Goal: Navigation & Orientation: Find specific page/section

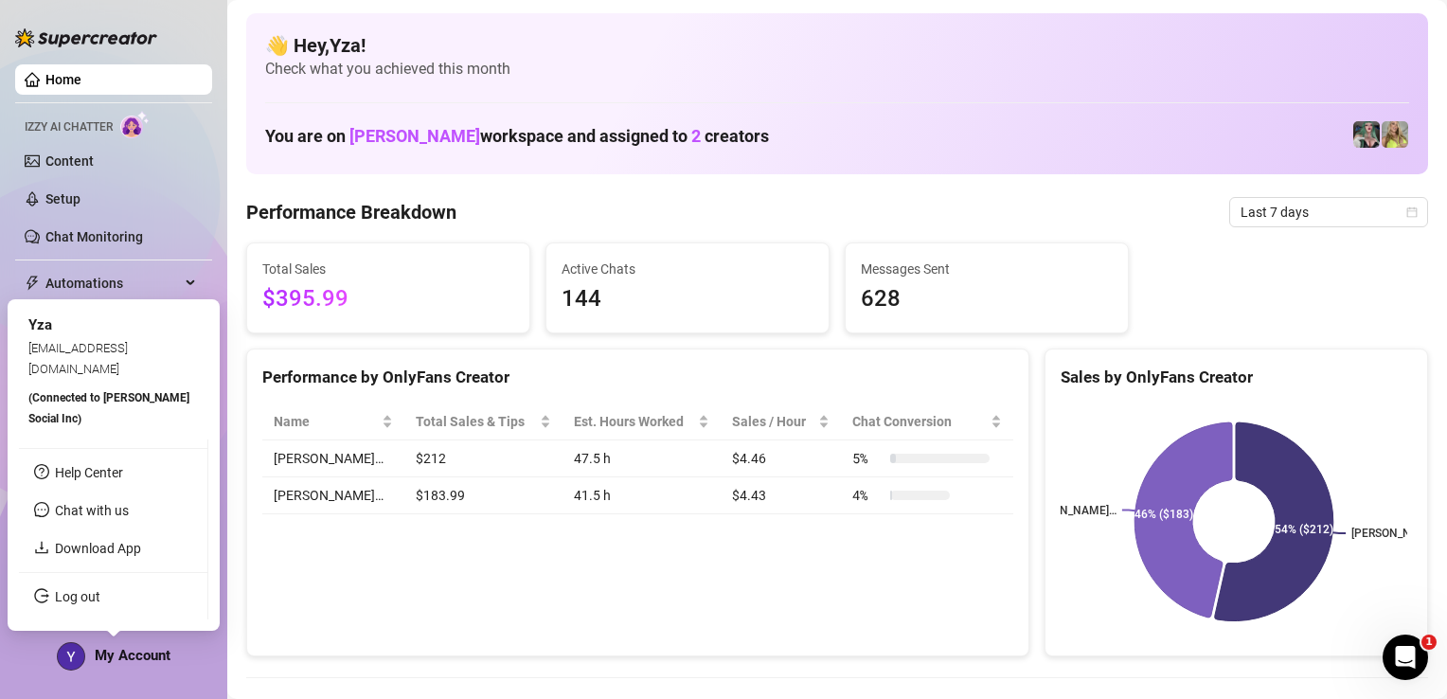
click at [137, 665] on div "My Account" at bounding box center [114, 656] width 114 height 28
click at [66, 554] on link "Download App" at bounding box center [98, 548] width 86 height 15
click at [123, 480] on link "Help Center" at bounding box center [89, 472] width 68 height 15
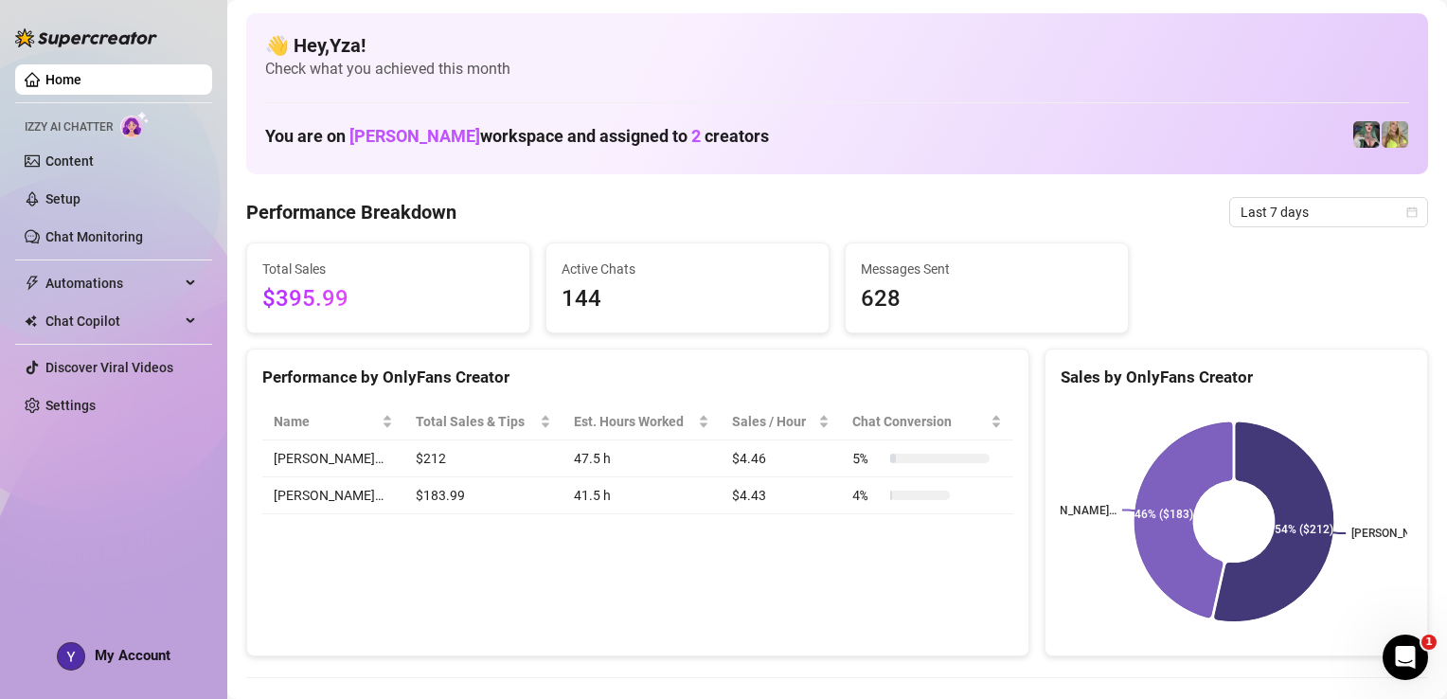
click at [466, 70] on span "Check what you achieved this month" at bounding box center [837, 69] width 1144 height 21
click at [314, 55] on h4 "👋 Hey, Yza !" at bounding box center [837, 45] width 1144 height 27
click at [311, 45] on h4 "👋 Hey, Yza !" at bounding box center [837, 45] width 1144 height 27
click at [104, 35] on img at bounding box center [86, 37] width 142 height 19
click at [81, 85] on link "Home" at bounding box center [63, 79] width 36 height 15
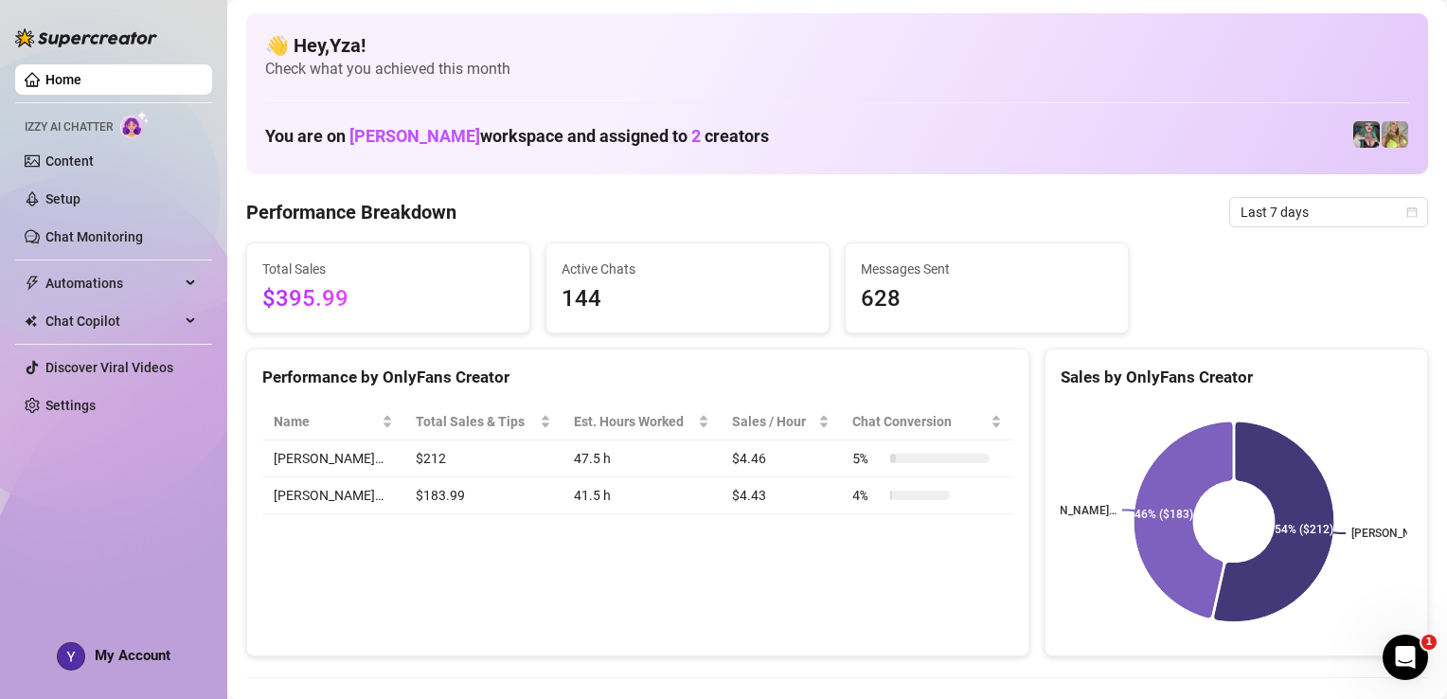
click at [81, 130] on span "Izzy AI Chatter" at bounding box center [69, 127] width 88 height 18
click at [79, 167] on link "Content" at bounding box center [69, 160] width 48 height 15
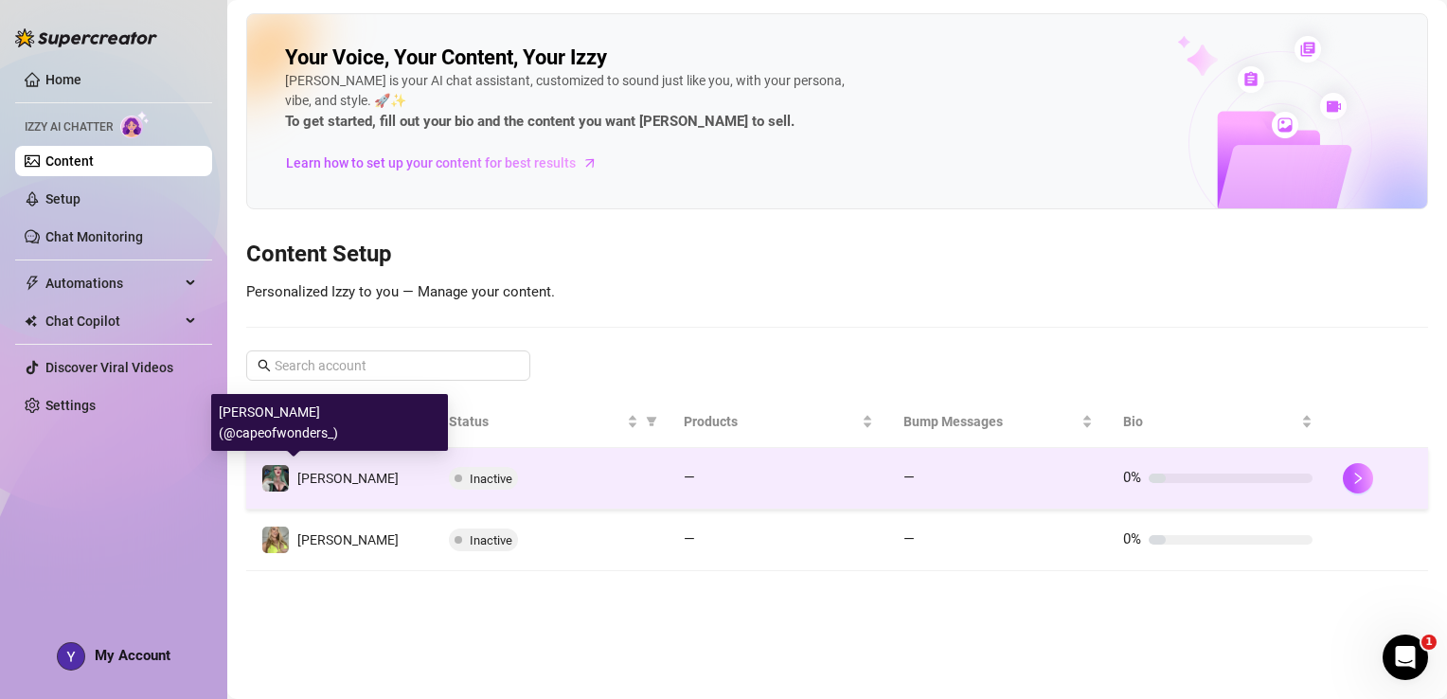
click at [281, 486] on img at bounding box center [275, 478] width 27 height 27
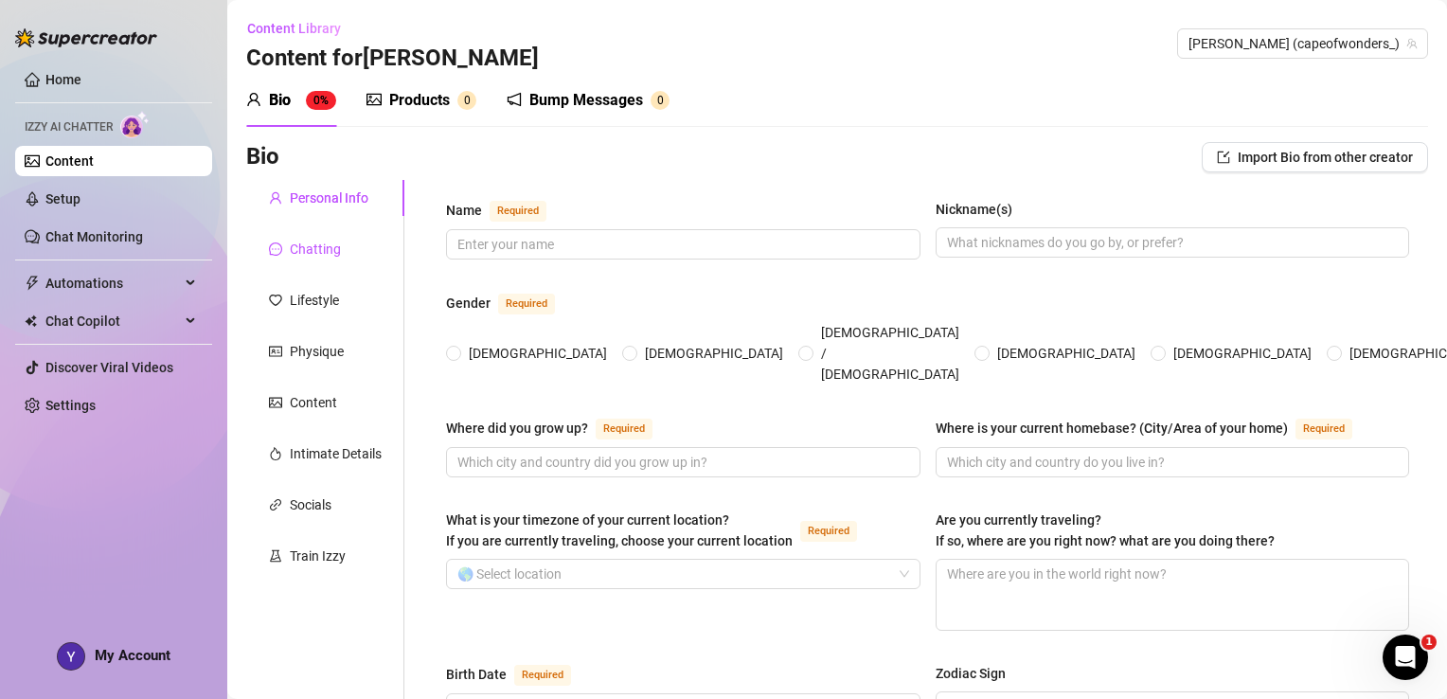
click at [333, 256] on div "Chatting" at bounding box center [315, 249] width 51 height 21
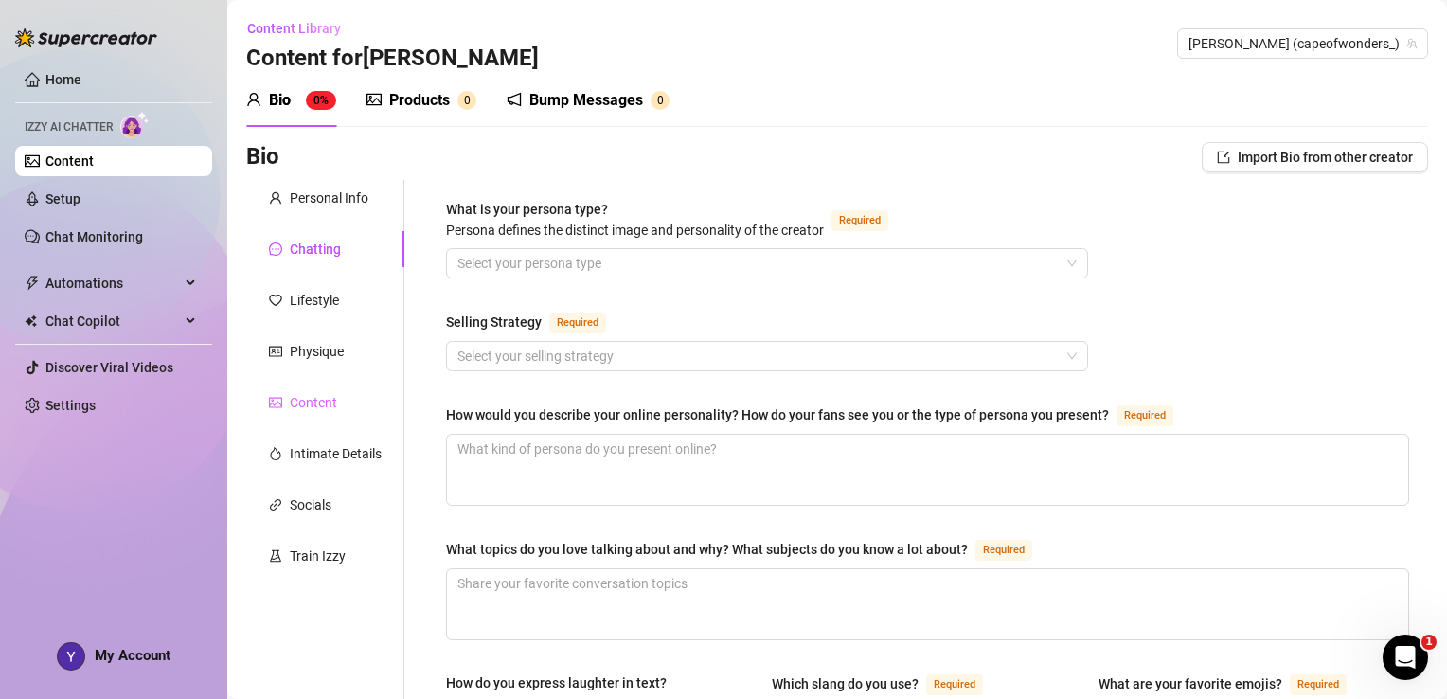
click at [339, 399] on div "Content" at bounding box center [325, 403] width 158 height 36
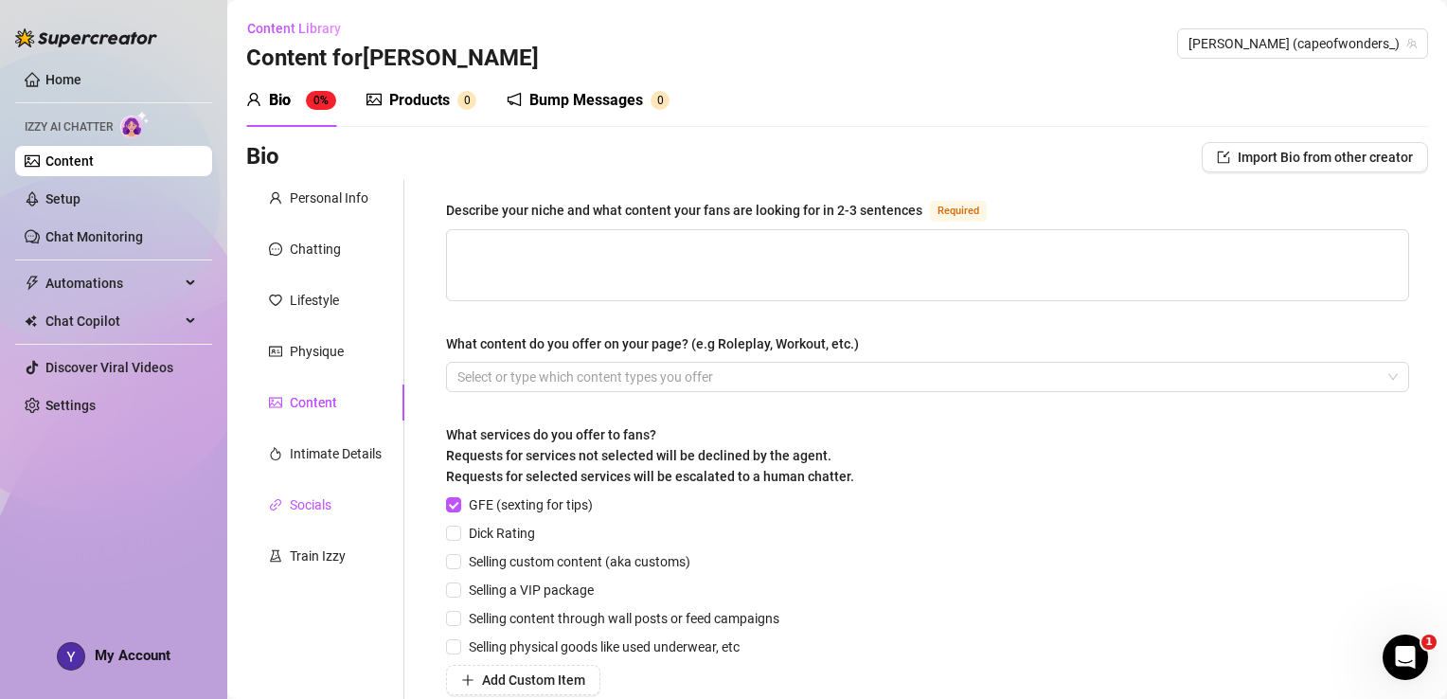
click at [326, 507] on div "Socials" at bounding box center [311, 504] width 42 height 21
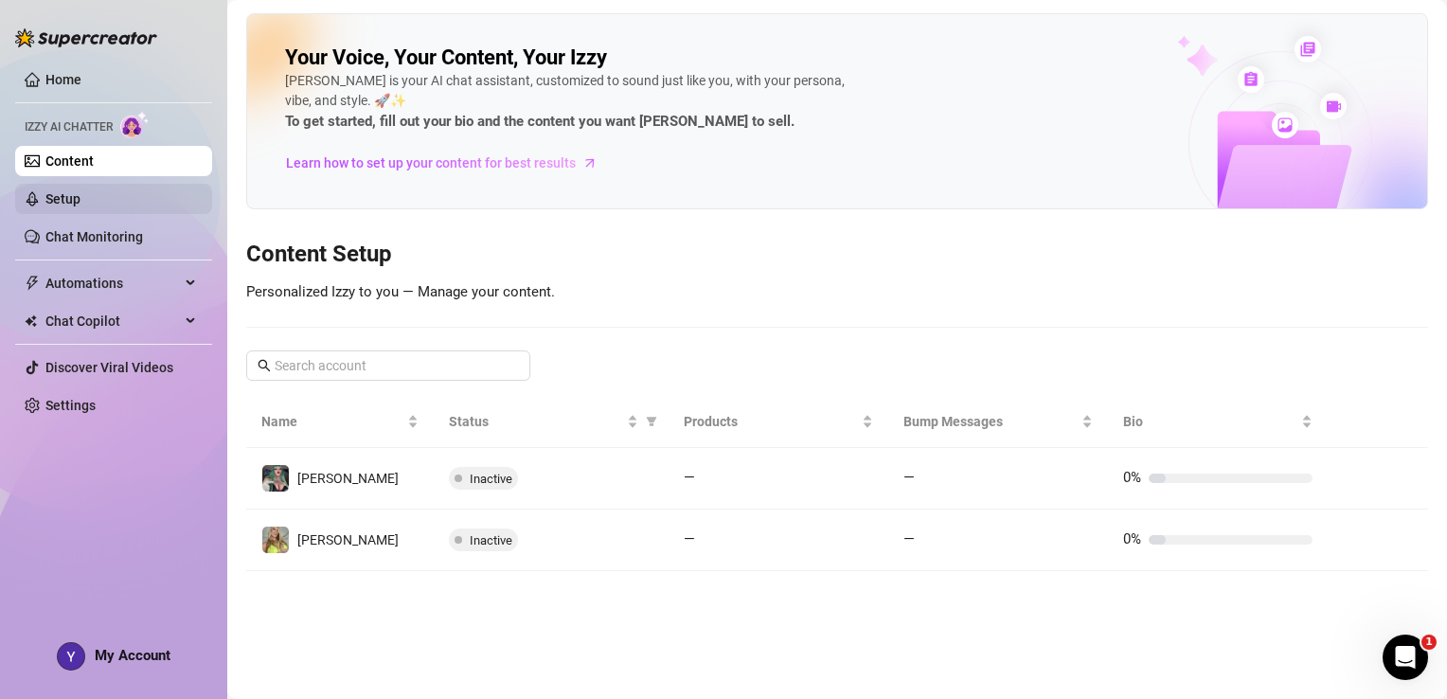
click at [81, 203] on link "Setup" at bounding box center [62, 198] width 35 height 15
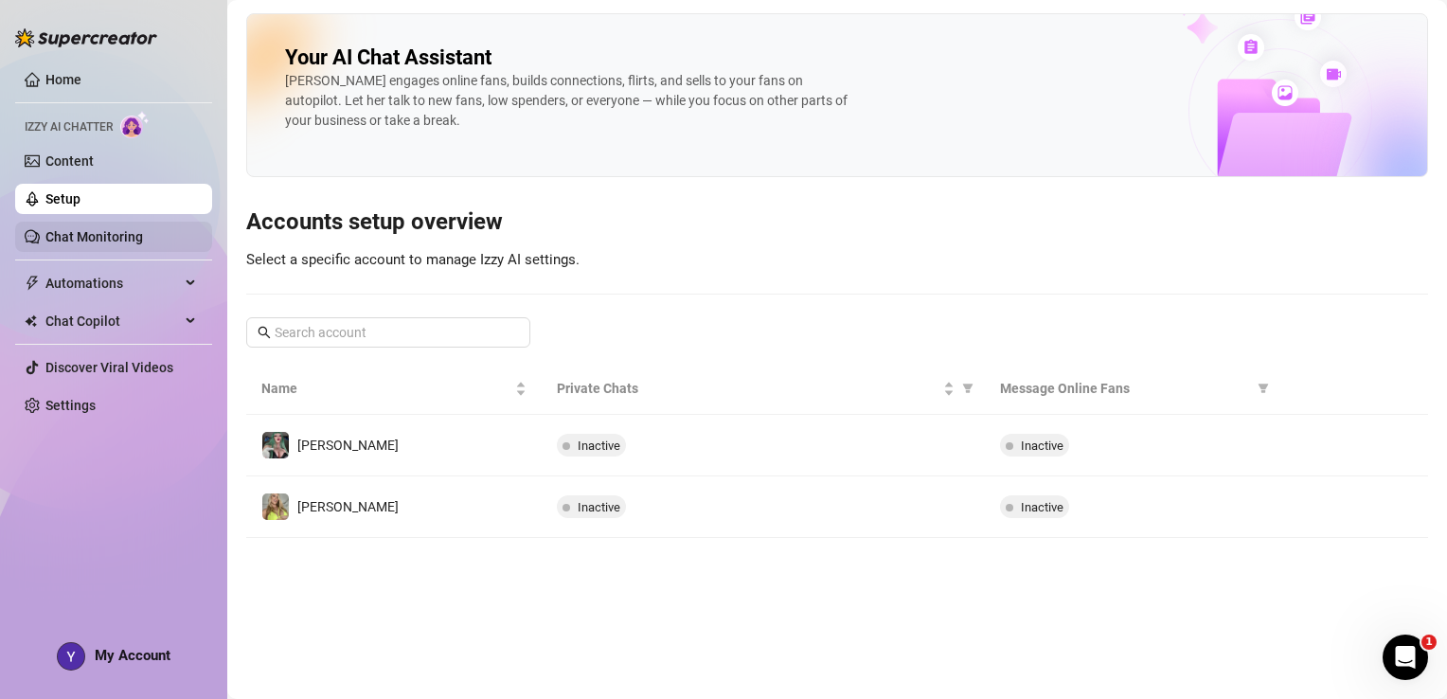
click at [122, 237] on link "Chat Monitoring" at bounding box center [94, 236] width 98 height 15
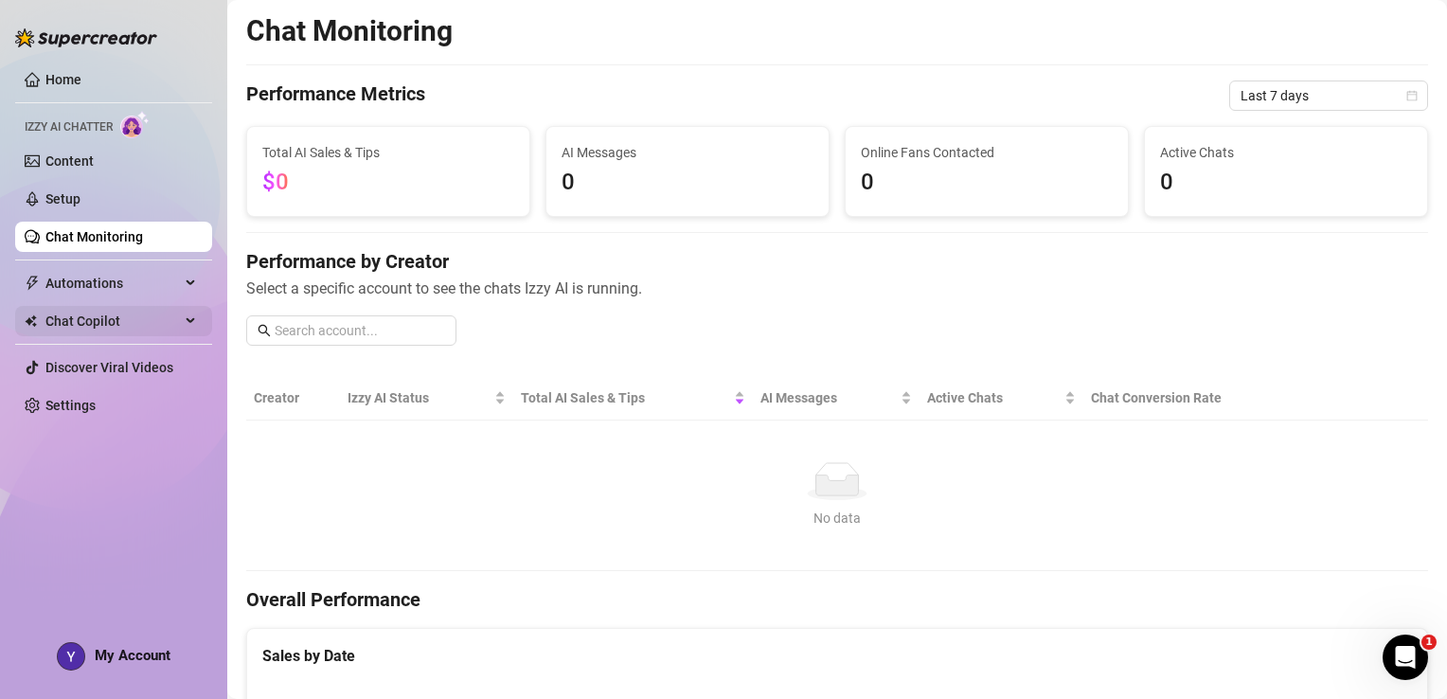
click at [126, 320] on span "Chat Copilot" at bounding box center [112, 321] width 134 height 30
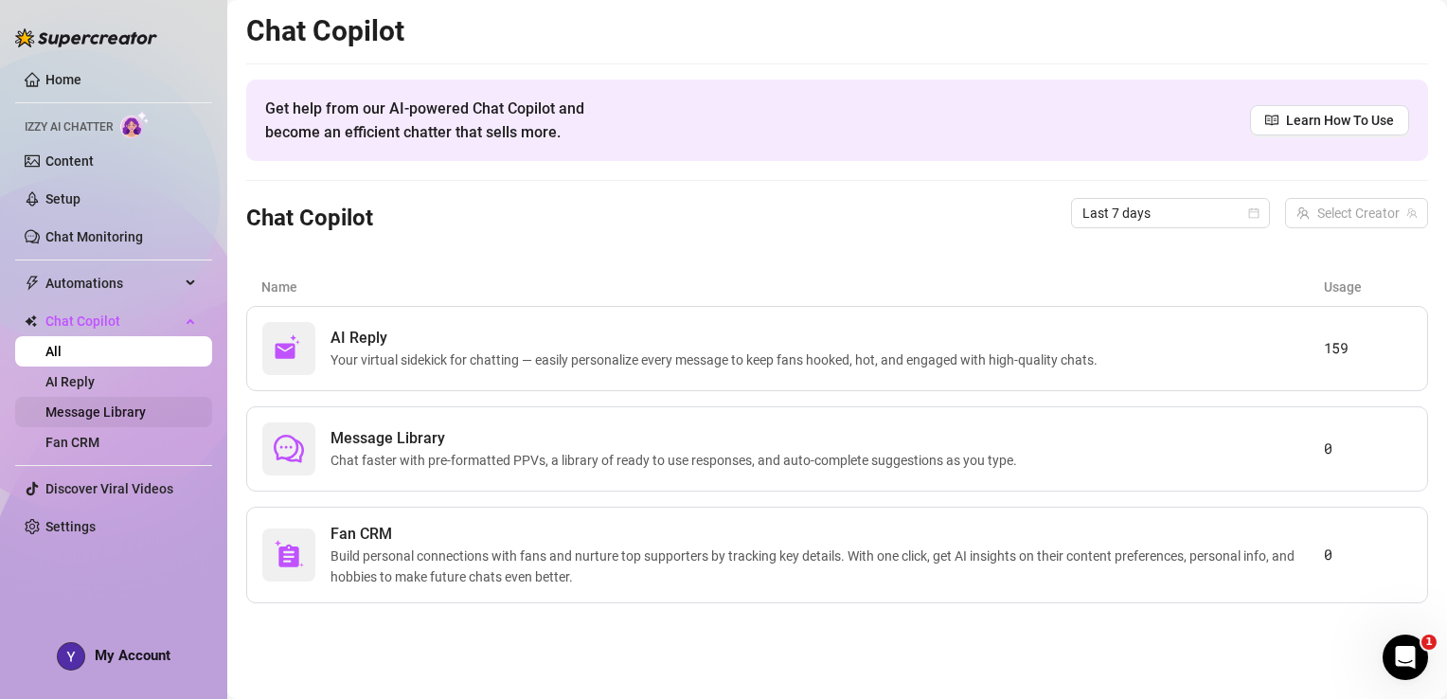
click at [117, 411] on link "Message Library" at bounding box center [95, 411] width 100 height 15
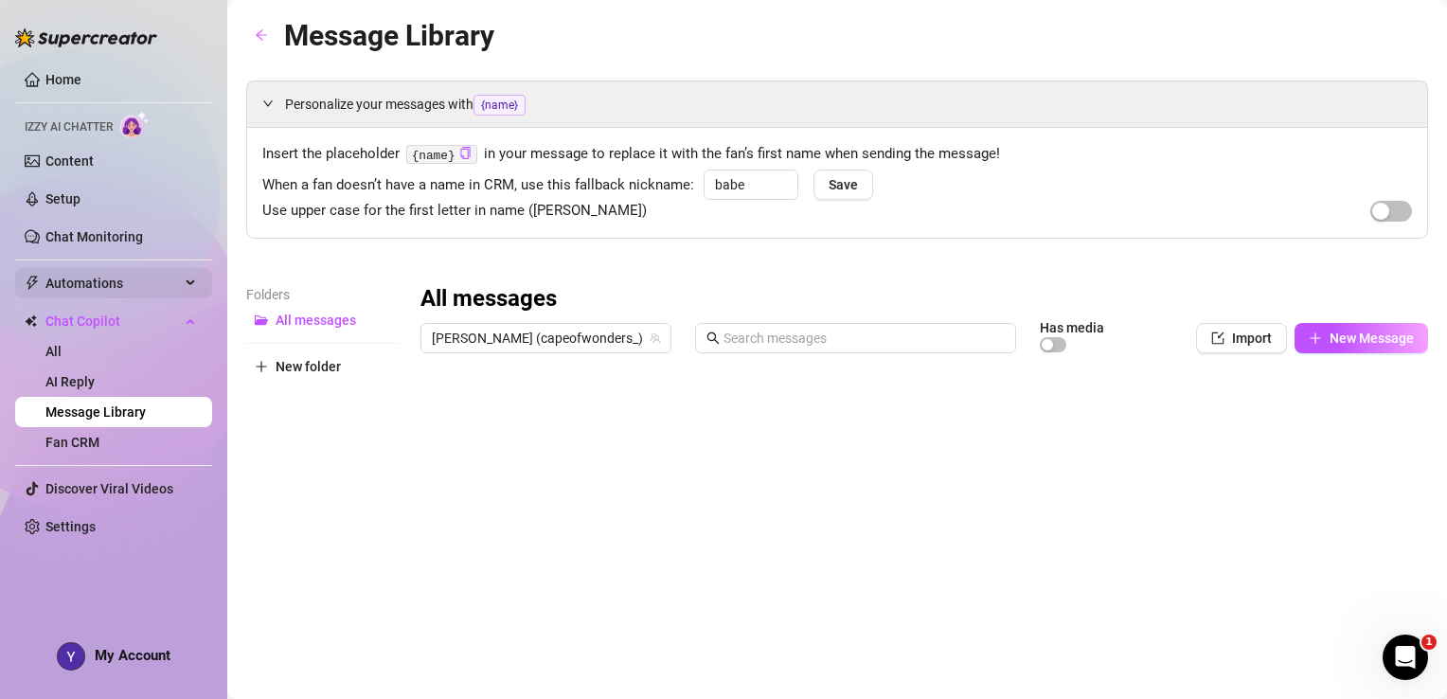
click at [188, 283] on icon at bounding box center [192, 283] width 9 height 0
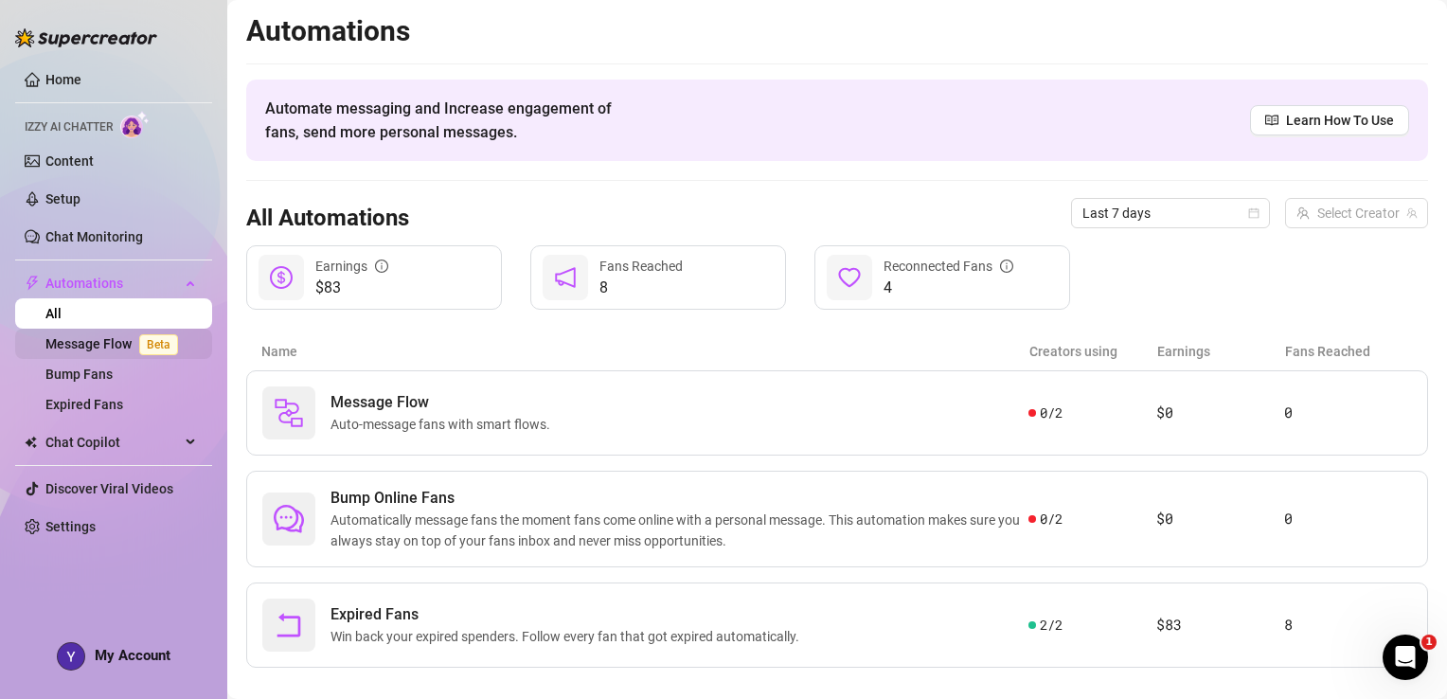
click at [98, 344] on link "Message Flow Beta" at bounding box center [115, 343] width 140 height 15
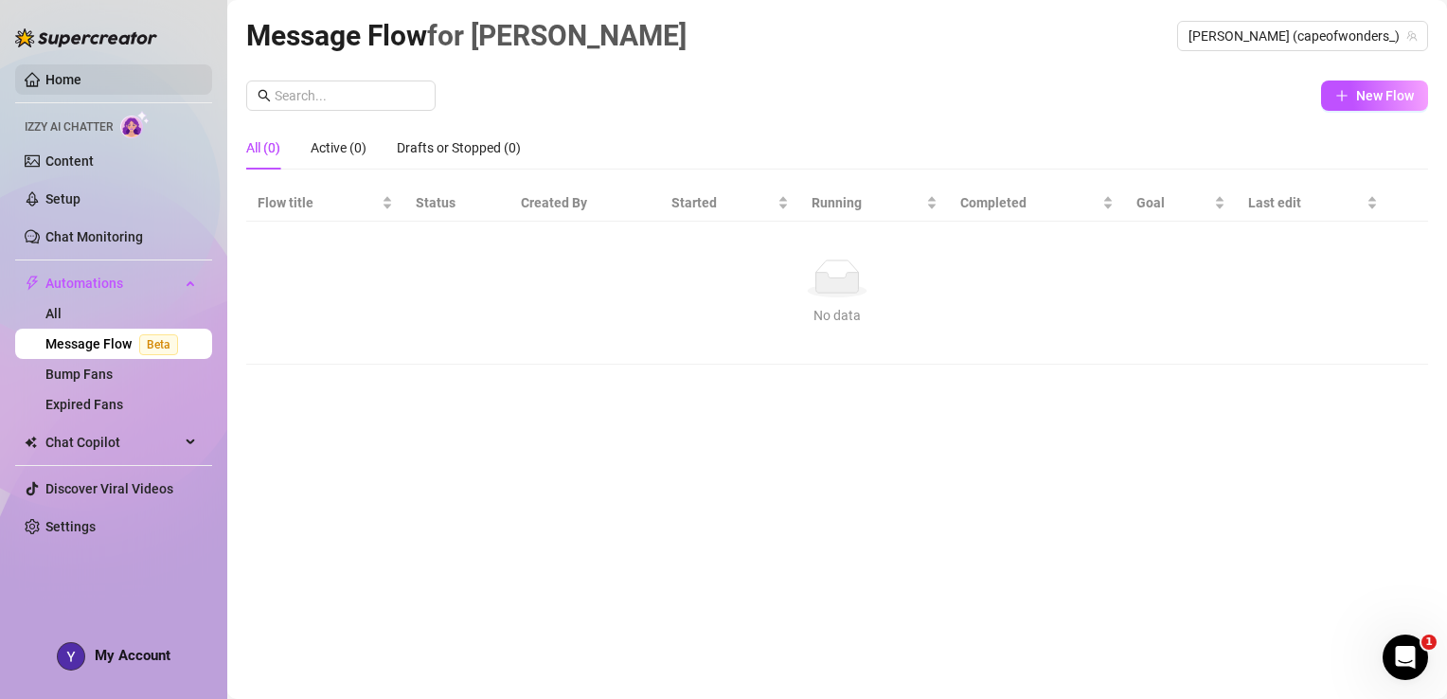
click at [45, 72] on link "Home" at bounding box center [63, 79] width 36 height 15
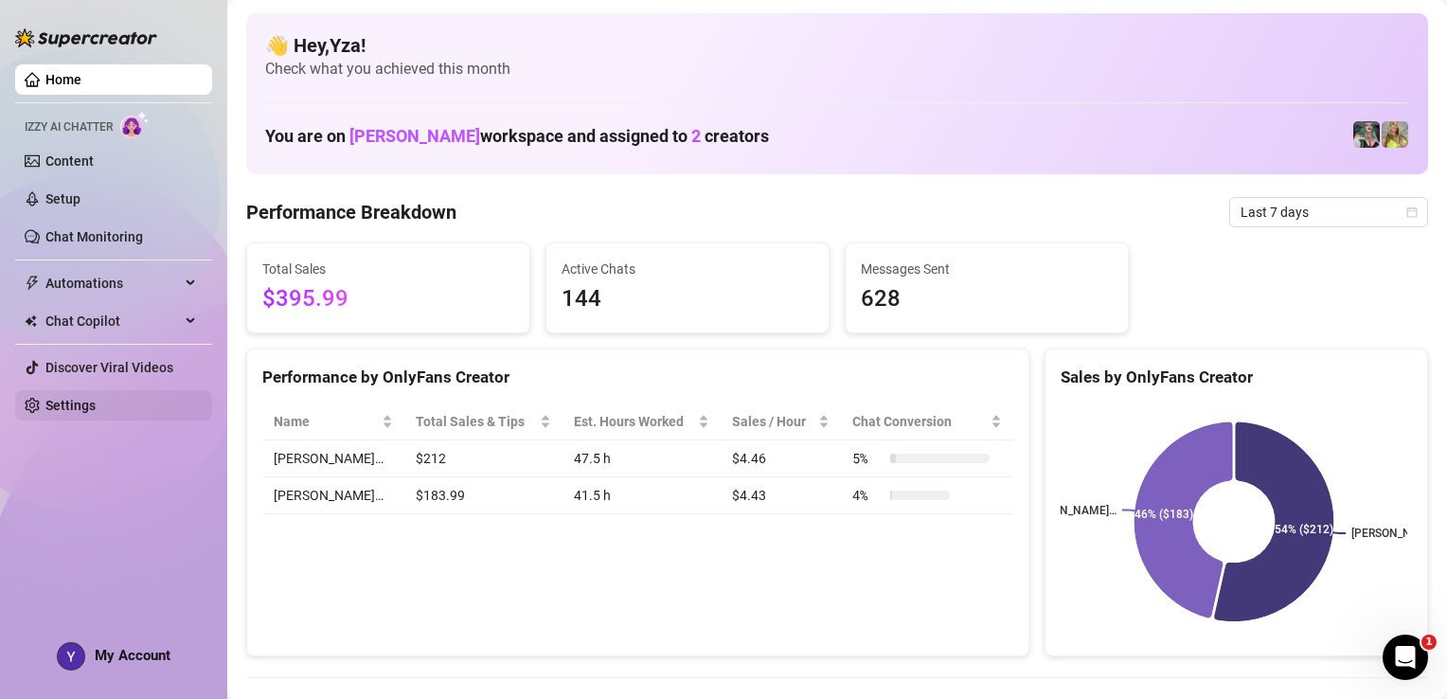
click at [96, 404] on link "Settings" at bounding box center [70, 405] width 50 height 15
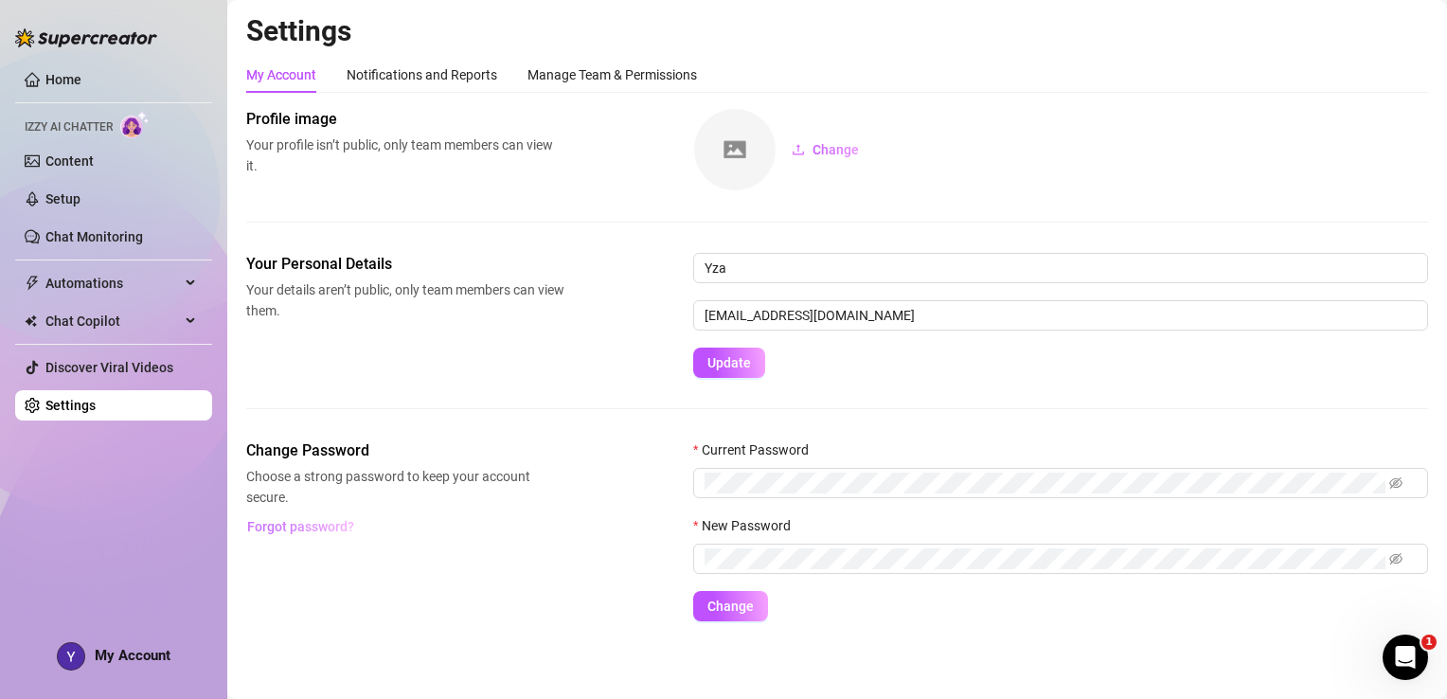
scroll to position [1, 0]
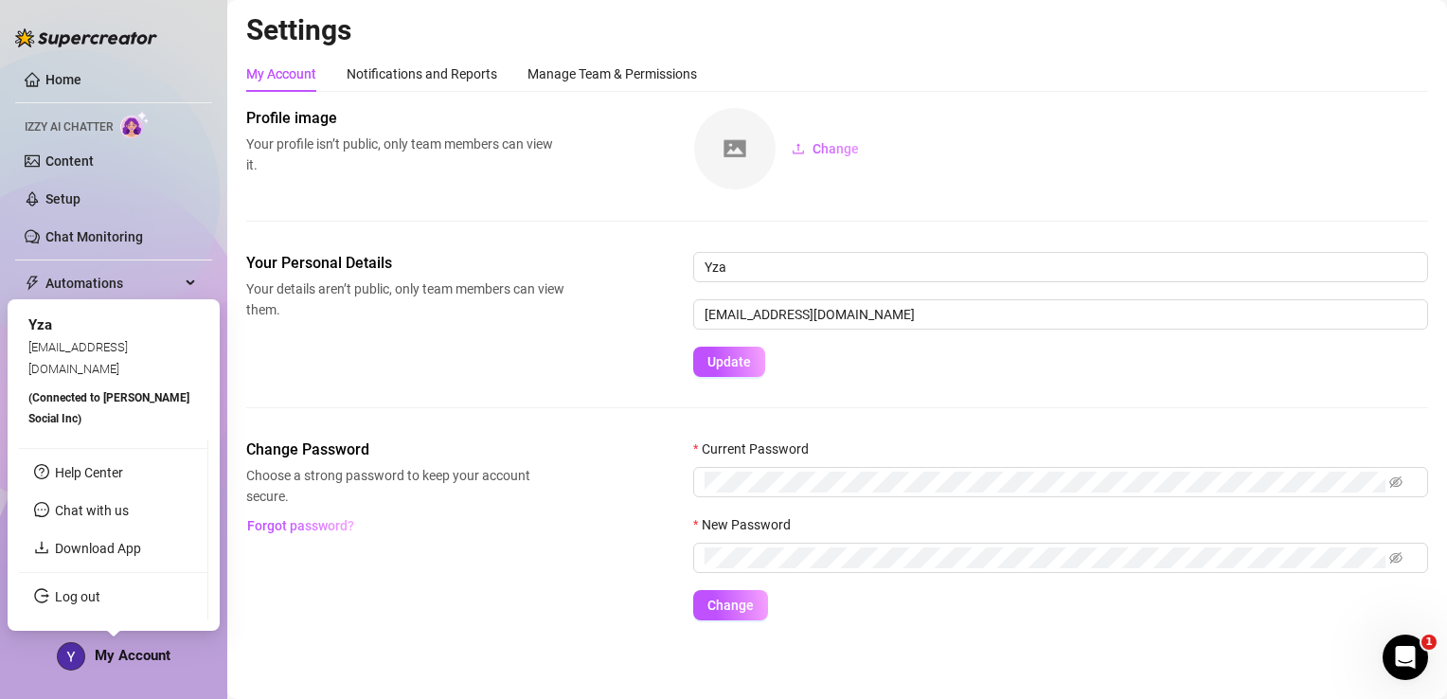
click at [73, 649] on img at bounding box center [71, 656] width 27 height 27
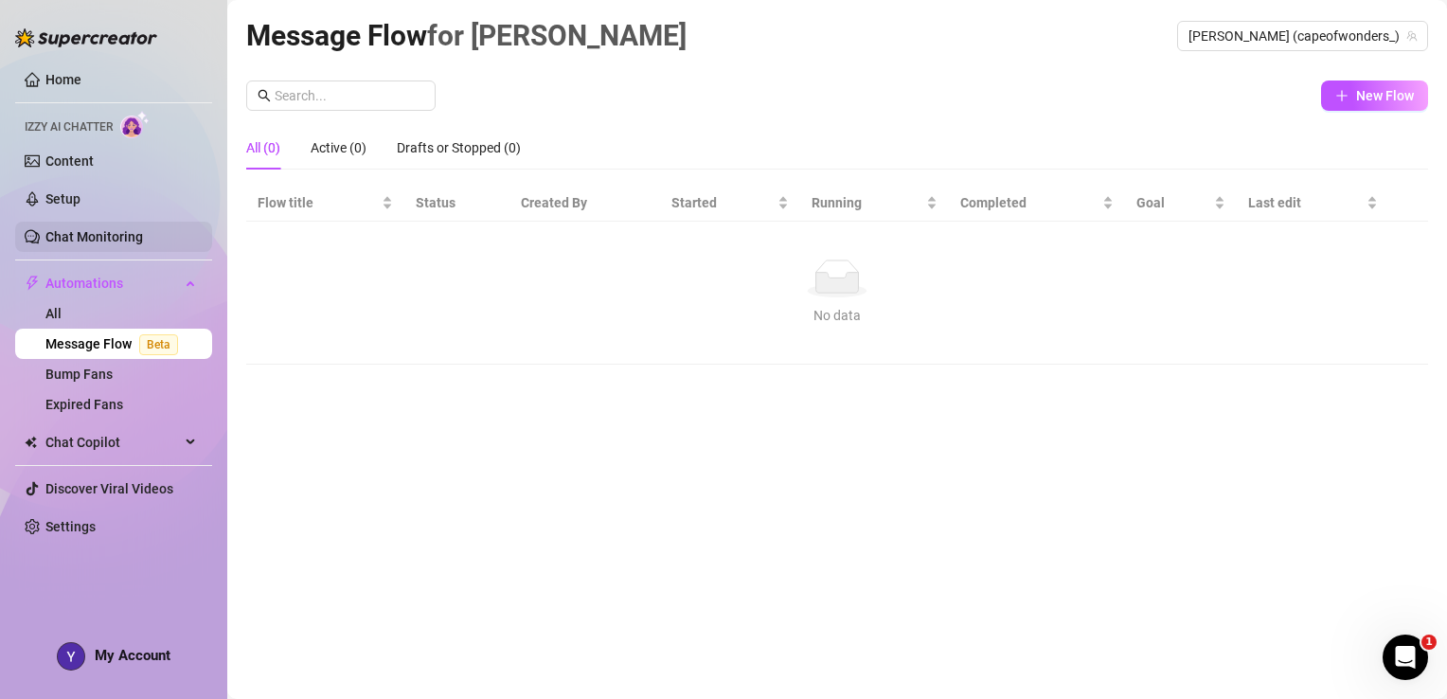
click at [128, 231] on link "Chat Monitoring" at bounding box center [94, 236] width 98 height 15
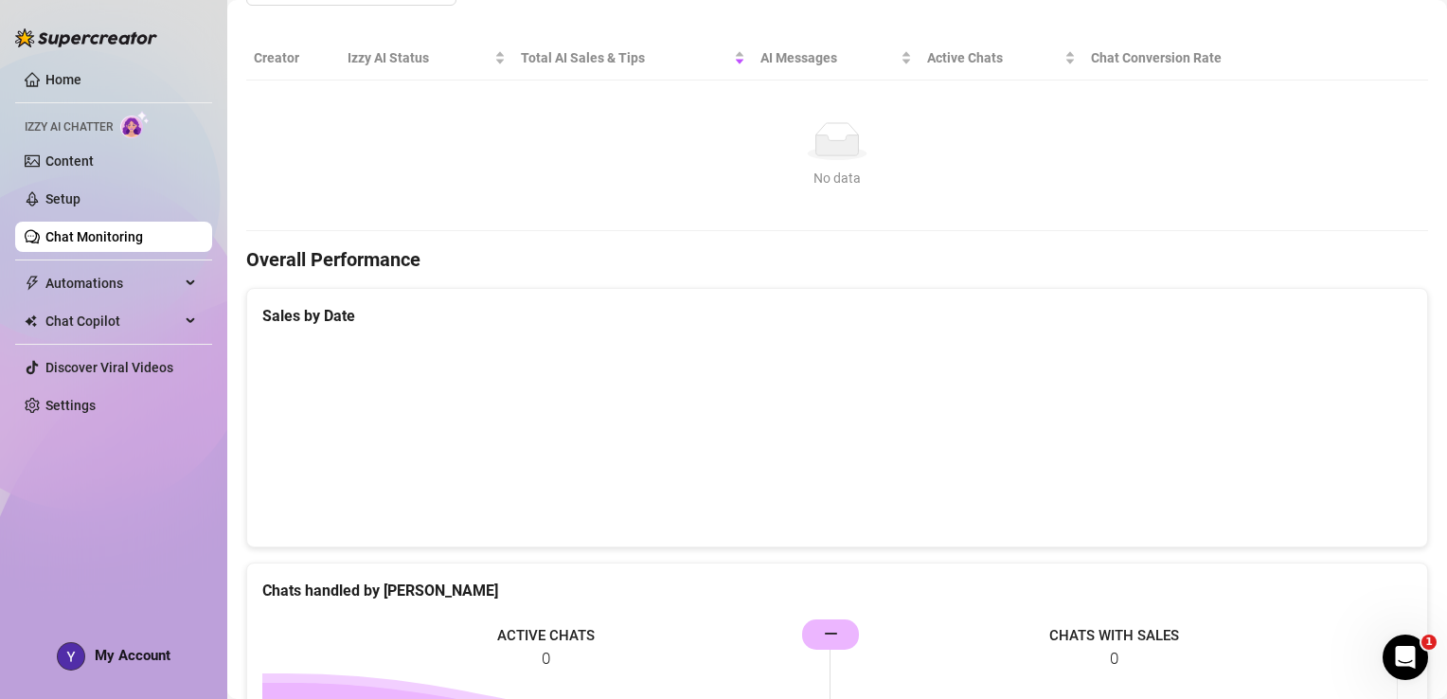
scroll to position [341, 0]
click at [45, 80] on link "Home" at bounding box center [63, 79] width 36 height 15
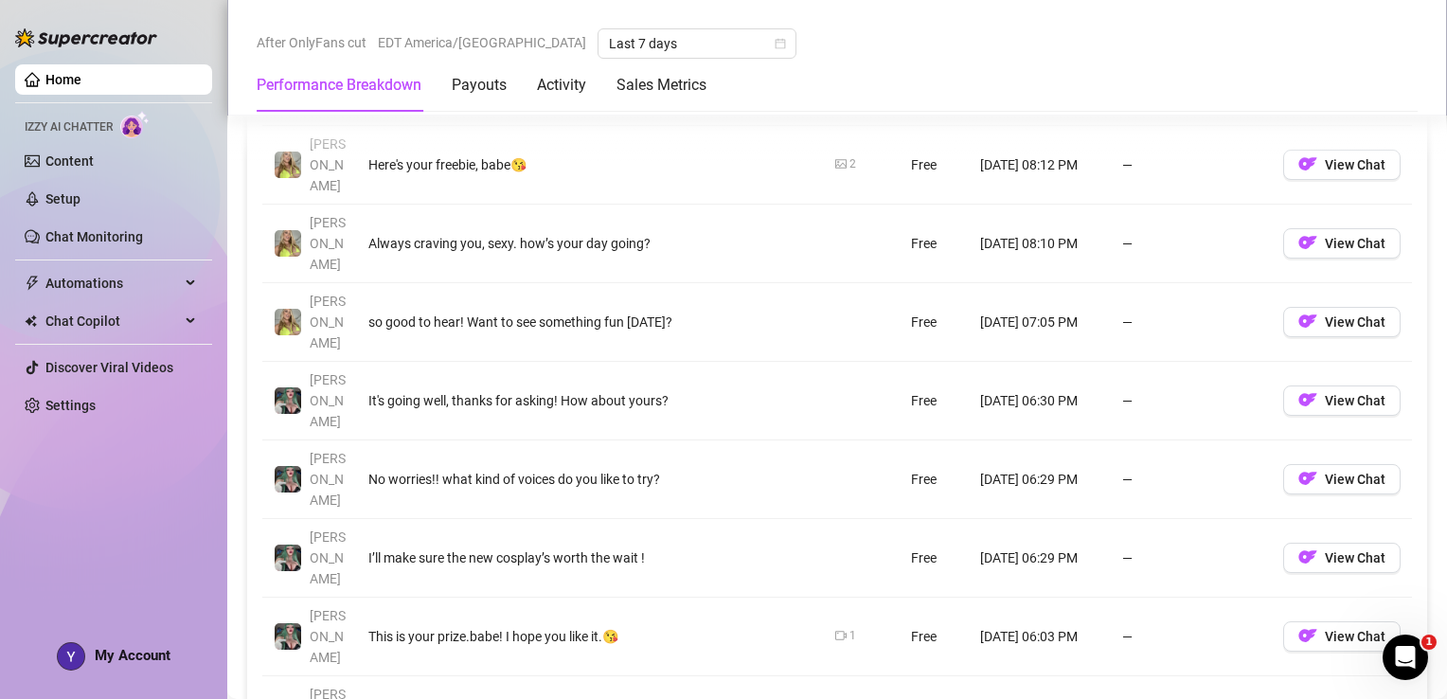
scroll to position [1778, 0]
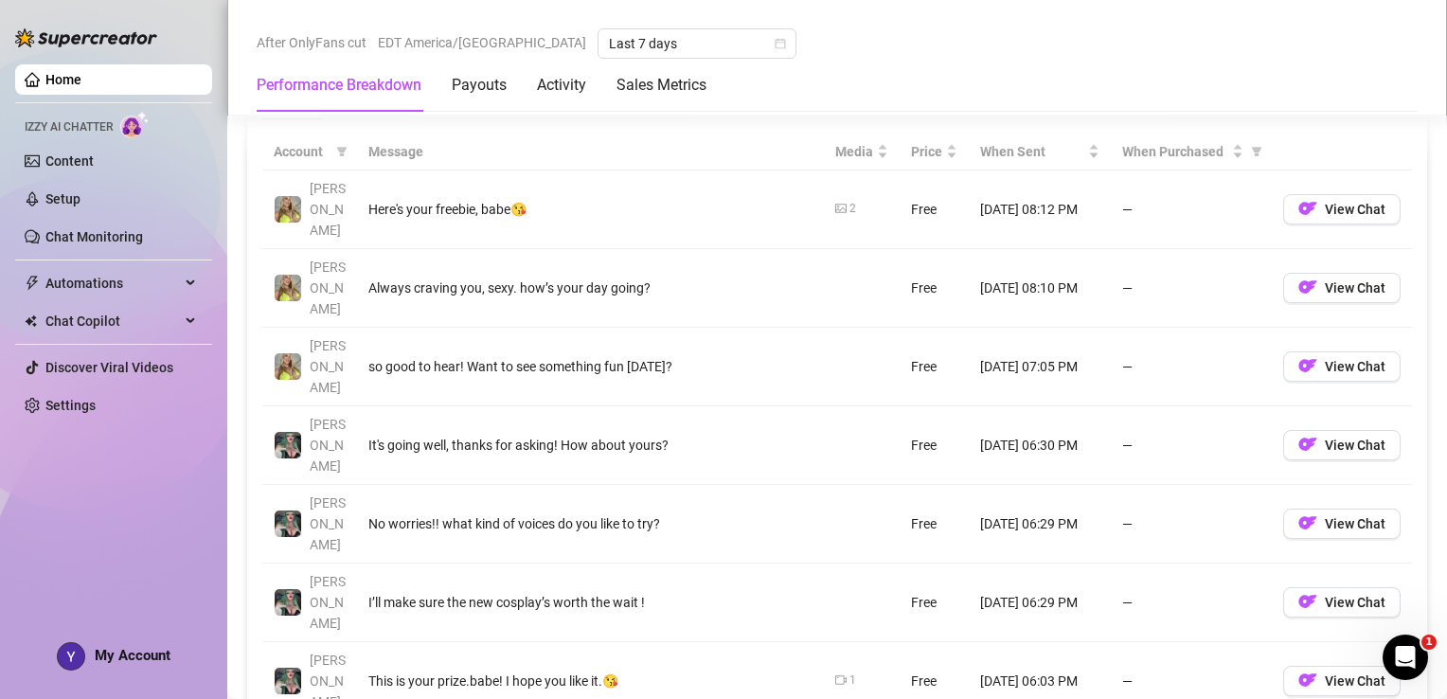
click at [136, 134] on img at bounding box center [134, 124] width 29 height 27
click at [491, 85] on div "Payouts" at bounding box center [479, 85] width 55 height 23
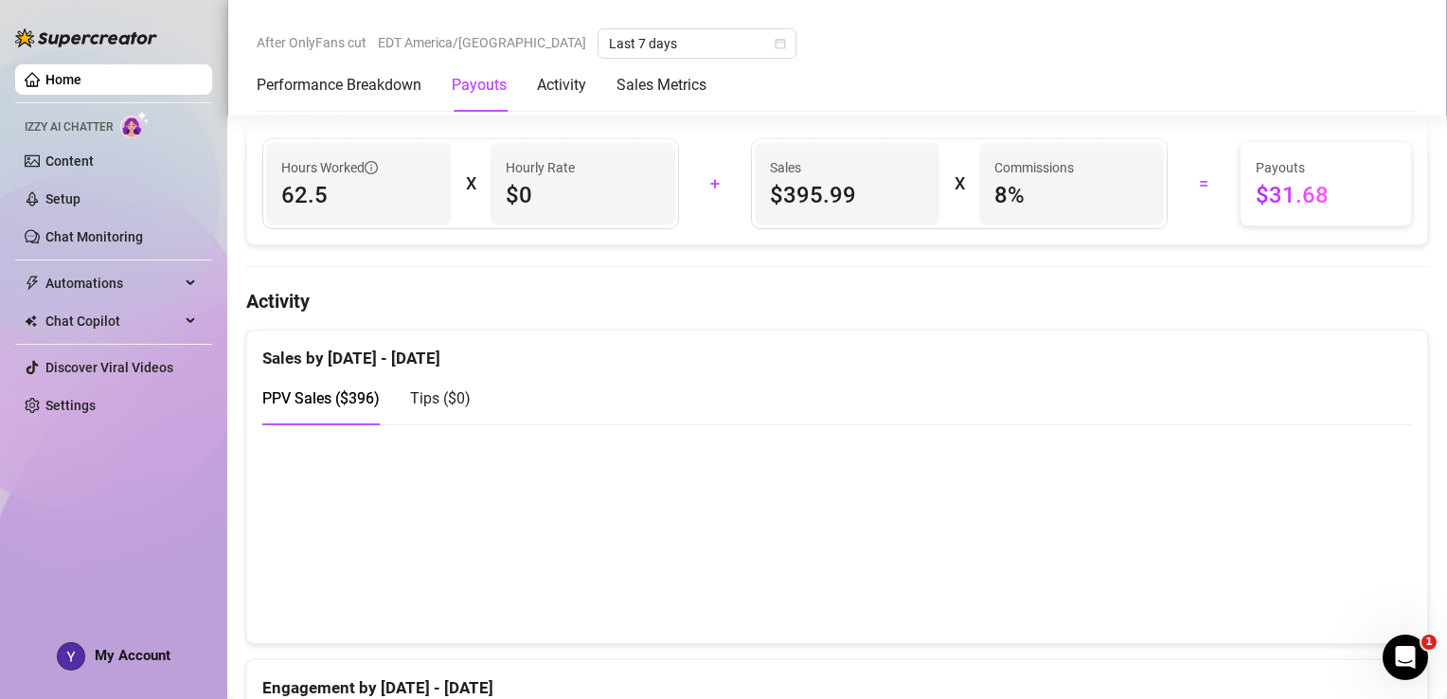
scroll to position [572, 0]
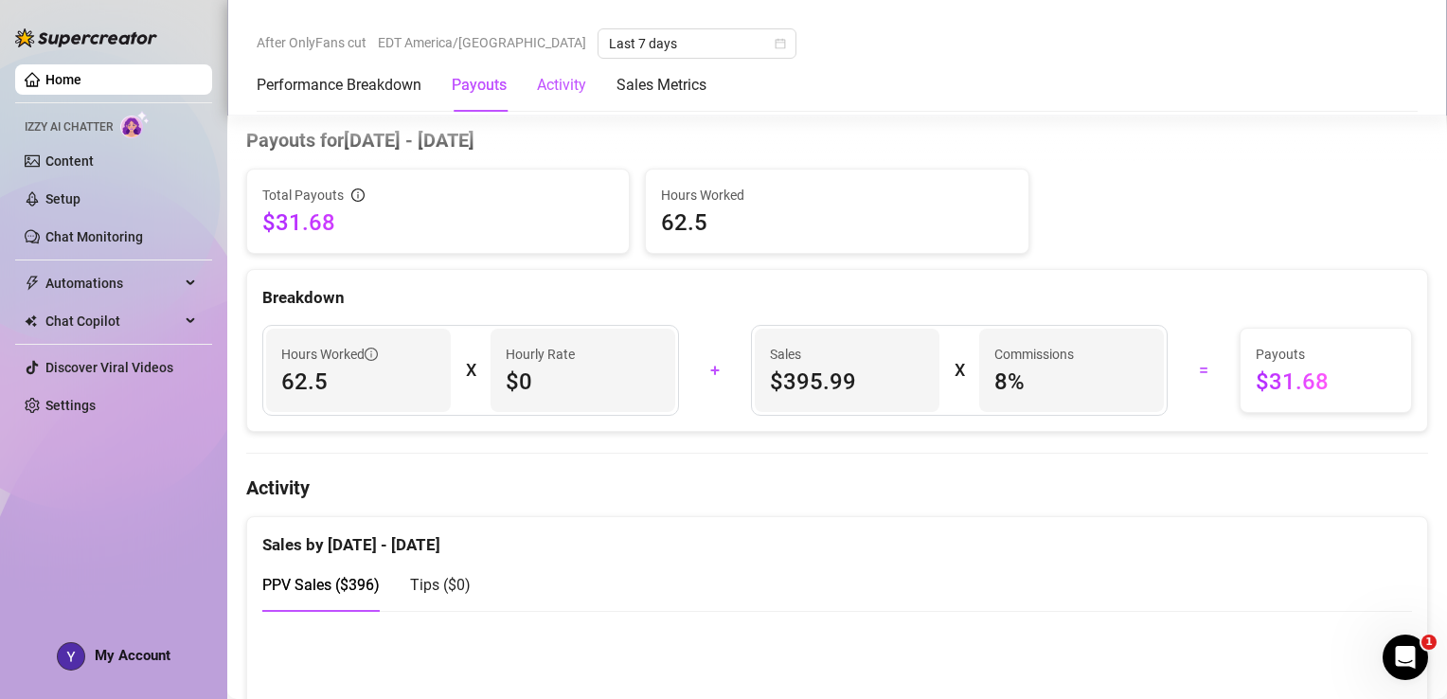
click at [567, 92] on div "Activity" at bounding box center [561, 85] width 49 height 23
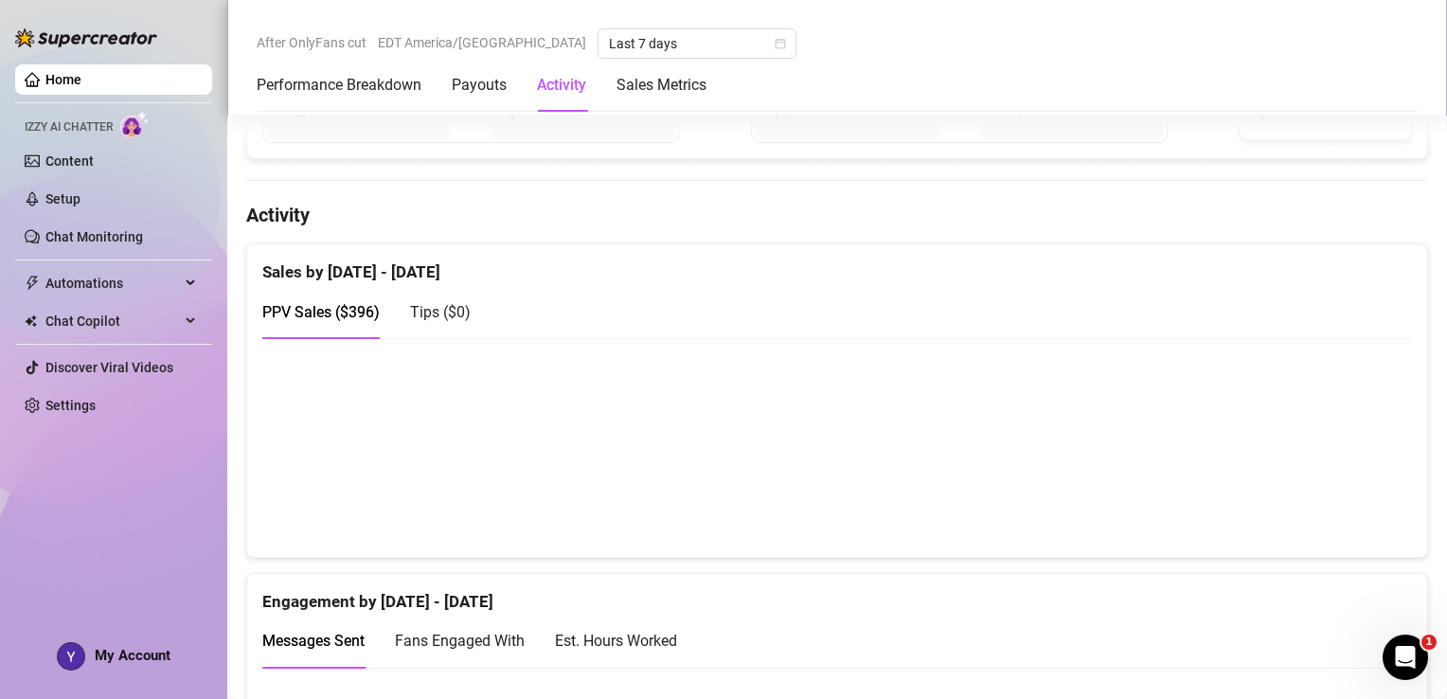
scroll to position [919, 0]
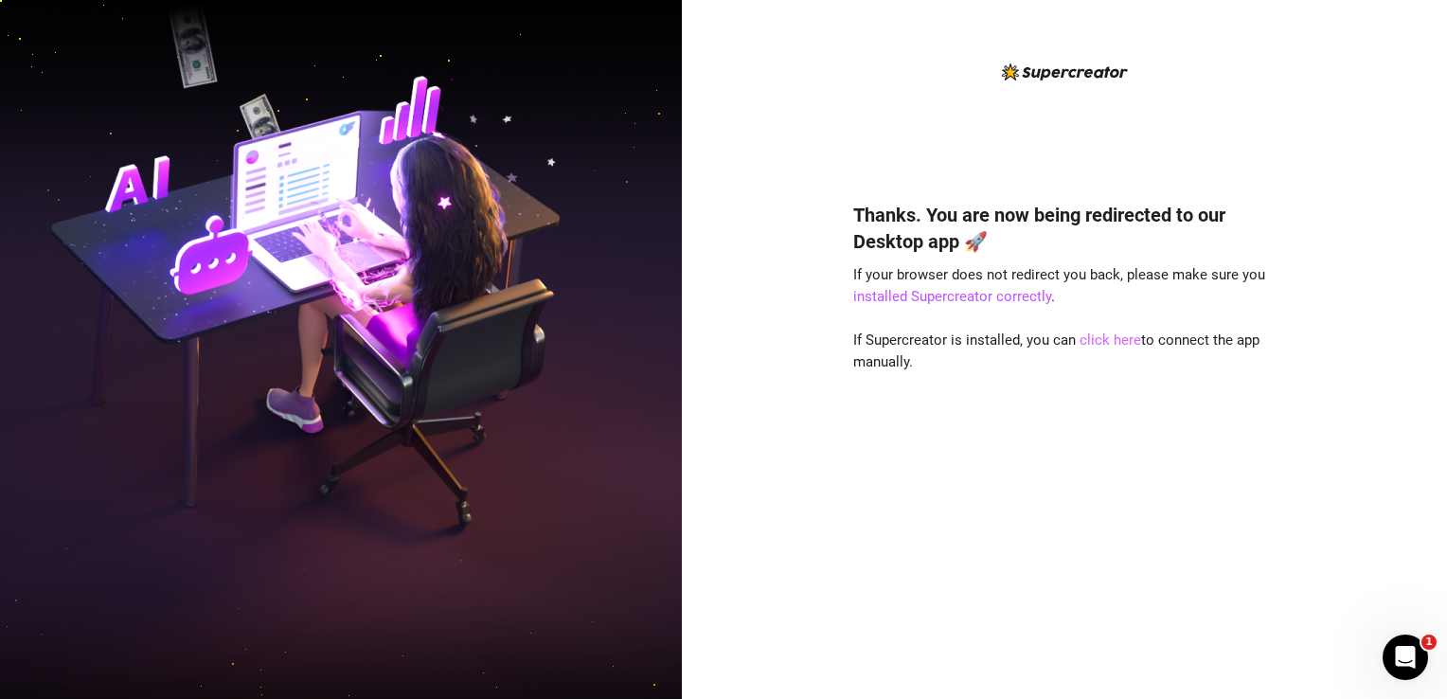
click at [1110, 343] on link "click here" at bounding box center [1111, 339] width 62 height 17
